Goal: Information Seeking & Learning: Check status

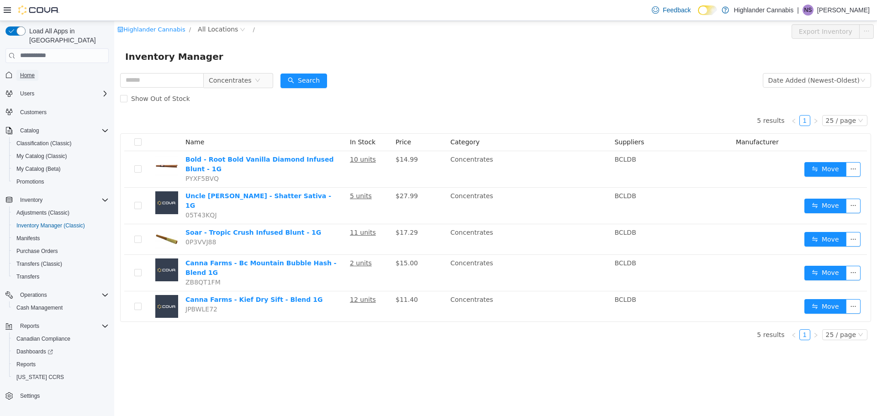
click at [24, 72] on span "Home" at bounding box center [27, 75] width 15 height 7
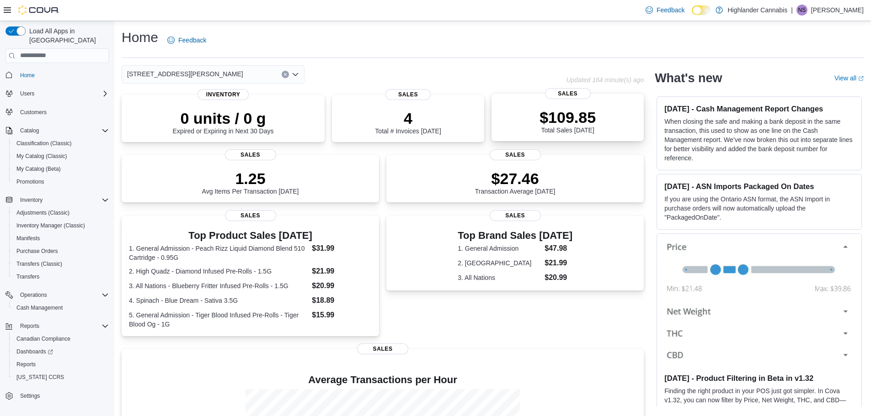
click at [538, 129] on div "$109.85 Total Sales [DATE]" at bounding box center [568, 119] width 138 height 29
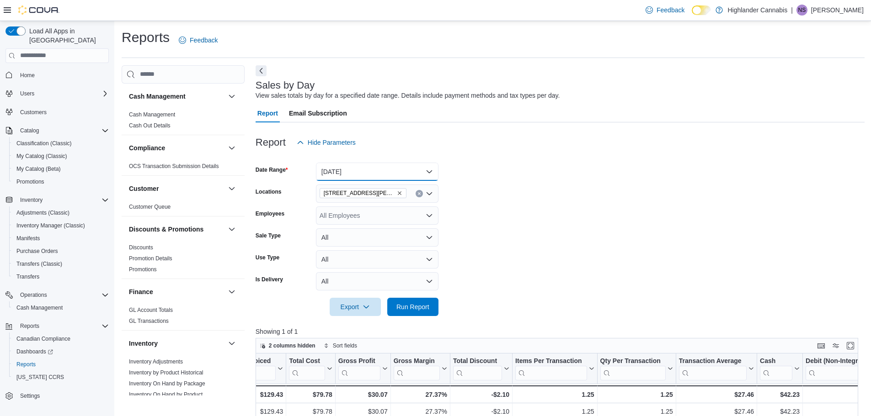
click at [431, 175] on button "Today" at bounding box center [377, 172] width 122 height 18
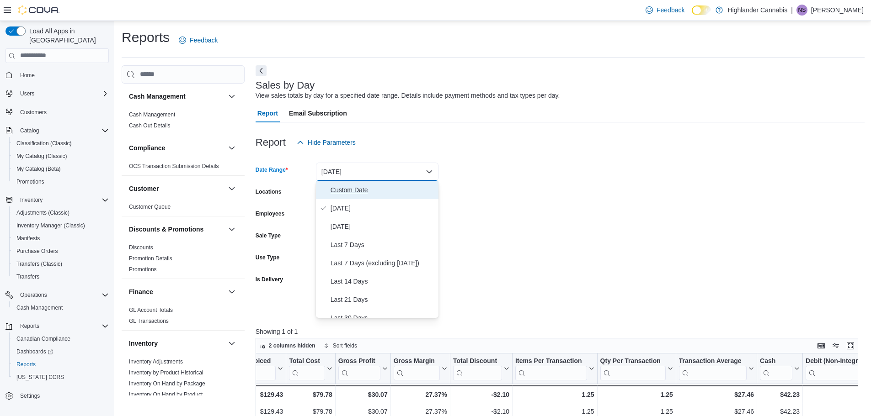
click at [363, 185] on span "Custom Date" at bounding box center [382, 190] width 104 height 11
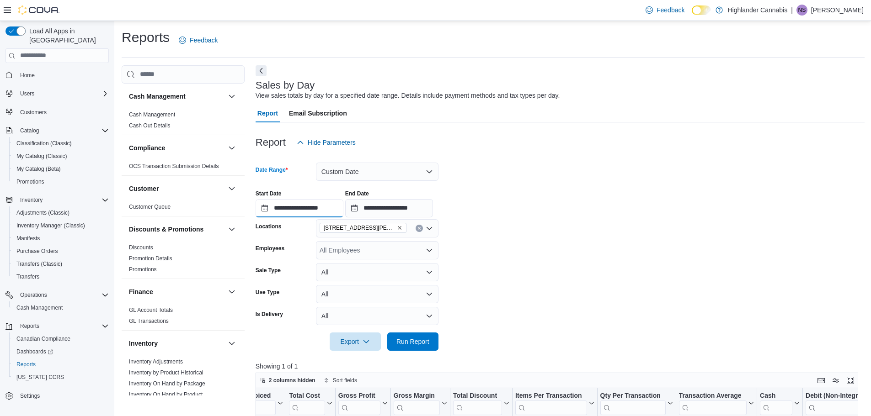
click at [266, 208] on input "**********" at bounding box center [299, 208] width 88 height 18
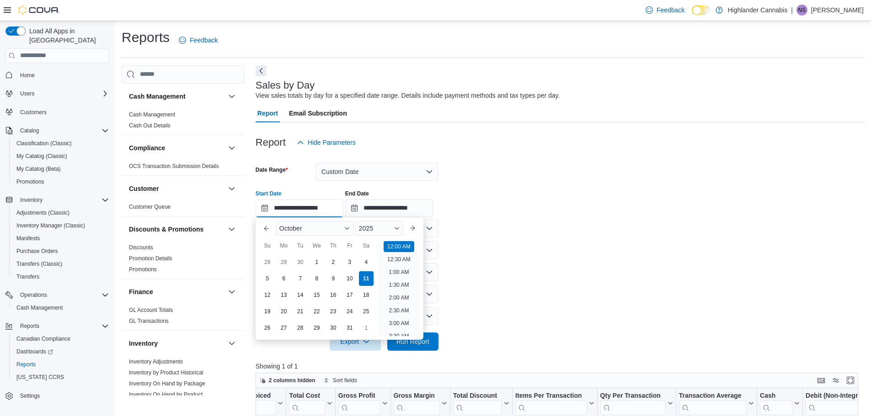
scroll to position [28, 0]
click at [270, 226] on button "Previous Month" at bounding box center [266, 228] width 15 height 15
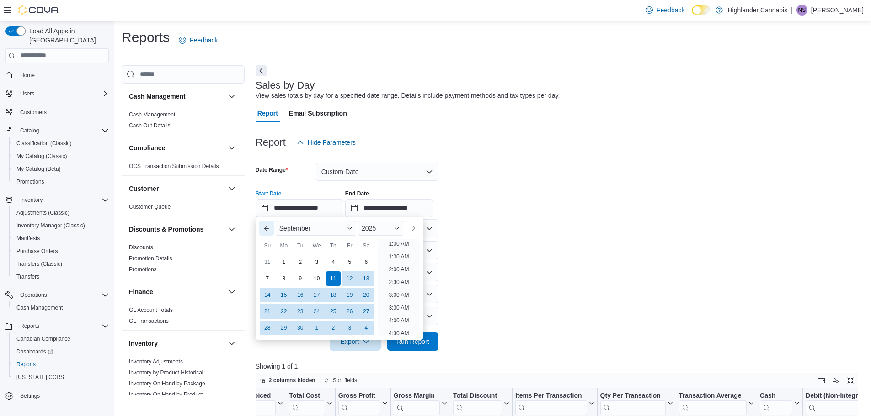
scroll to position [2, 0]
click at [270, 226] on button "Previous Month" at bounding box center [266, 228] width 15 height 15
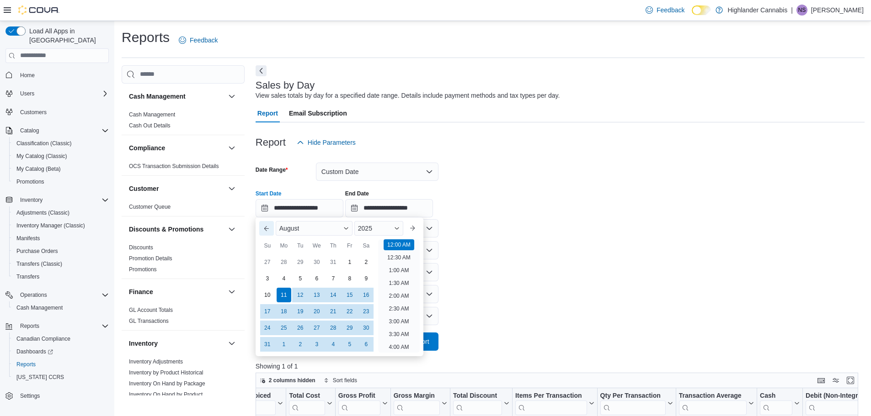
click at [270, 233] on button "Previous Month" at bounding box center [266, 228] width 15 height 15
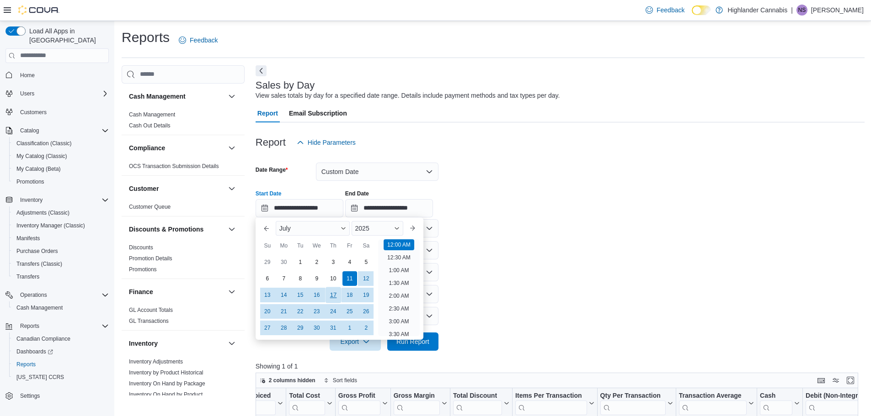
click at [331, 296] on div "17" at bounding box center [333, 295] width 16 height 16
type input "**********"
click at [504, 287] on form "**********" at bounding box center [559, 251] width 609 height 199
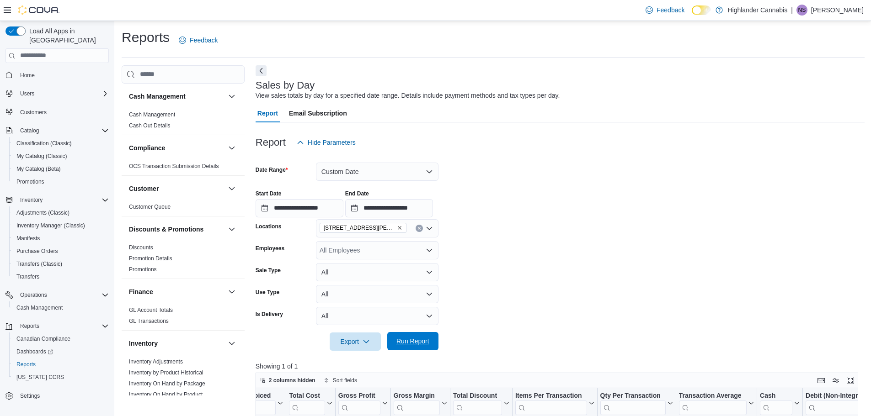
click at [425, 347] on span "Run Report" at bounding box center [413, 341] width 40 height 18
click at [257, 72] on button "Next" at bounding box center [260, 70] width 11 height 11
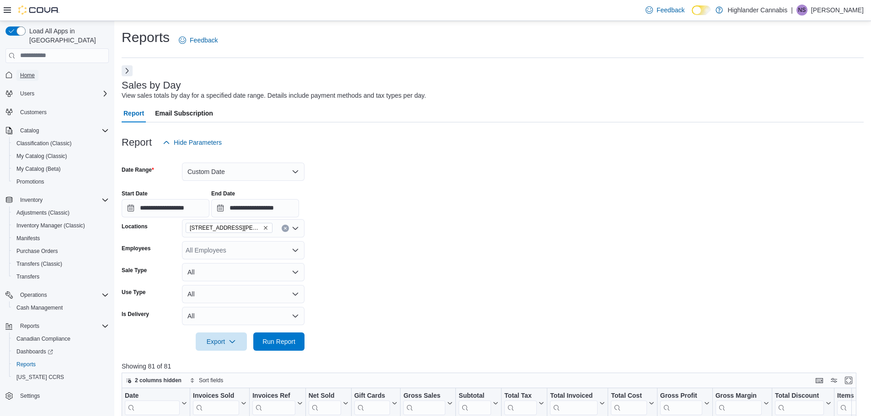
click at [24, 72] on span "Home" at bounding box center [27, 75] width 15 height 7
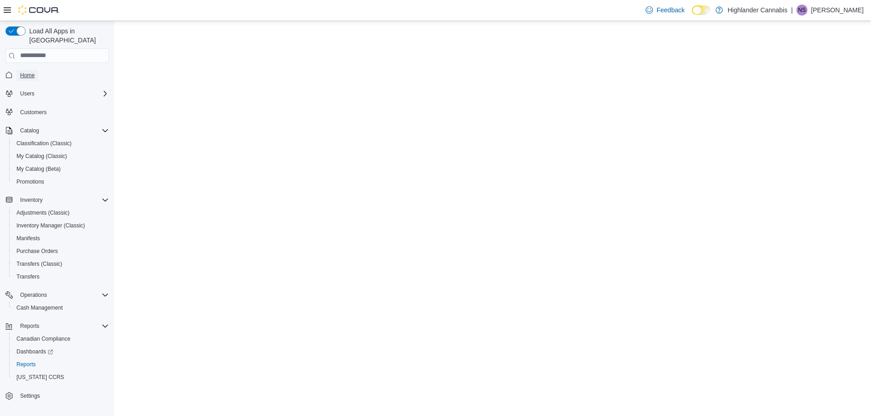
click at [24, 72] on span "Home" at bounding box center [27, 75] width 15 height 7
